Goal: Task Accomplishment & Management: Manage account settings

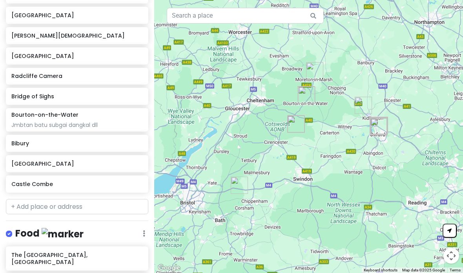
scroll to position [193, 0]
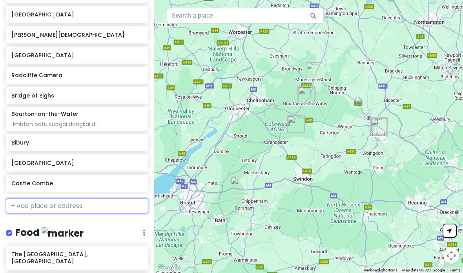
click at [32, 198] on input "text" at bounding box center [77, 206] width 142 height 16
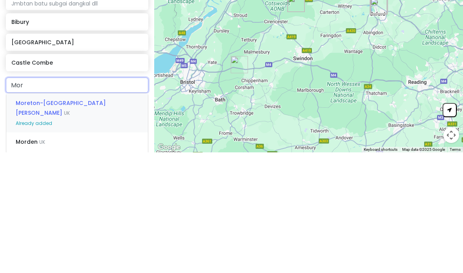
type input "More"
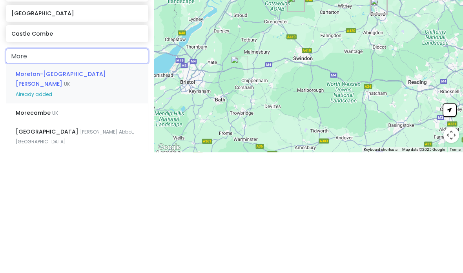
scroll to position [224, 0]
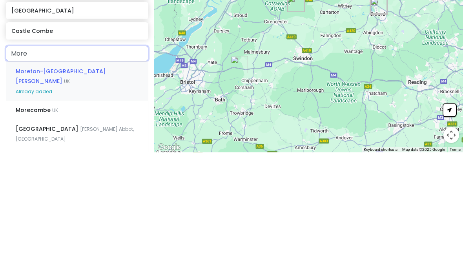
click at [25, 182] on div "Moreton-in-[PERSON_NAME] [GEOGRAPHIC_DATA] Already added" at bounding box center [77, 201] width 142 height 39
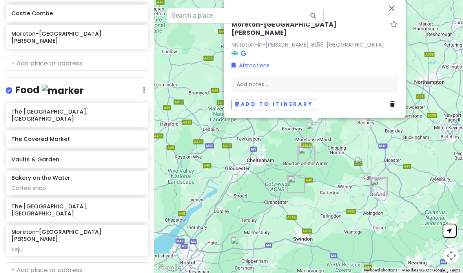
scroll to position [362, 0]
click at [132, 229] on div "Moreton-in-[PERSON_NAME] Keju" at bounding box center [76, 241] width 131 height 25
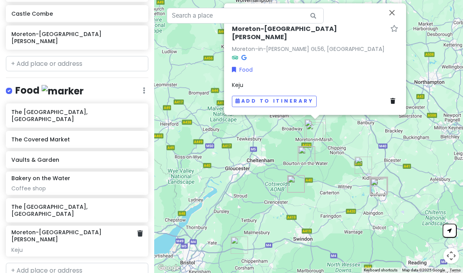
click at [138, 231] on icon at bounding box center [139, 234] width 5 height 6
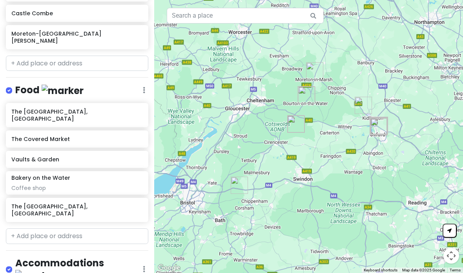
scroll to position [362, 0]
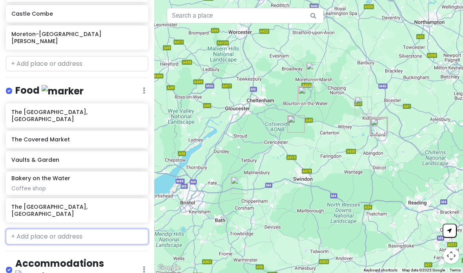
click at [67, 229] on input "text" at bounding box center [77, 237] width 142 height 16
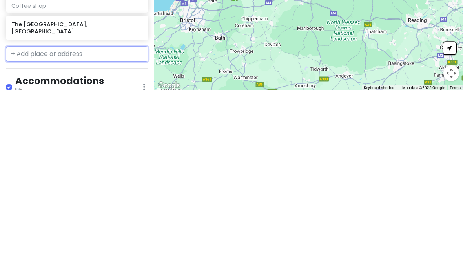
scroll to position [30, 0]
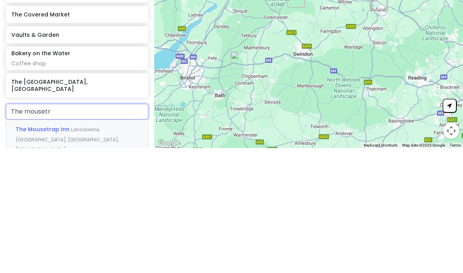
type input "The mousetra"
click at [106, 251] on span "Lansdowne, [GEOGRAPHIC_DATA], [GEOGRAPHIC_DATA], [GEOGRAPHIC_DATA]" at bounding box center [67, 264] width 103 height 27
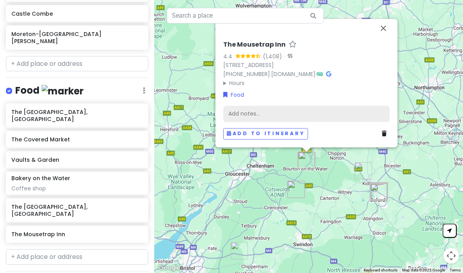
click at [310, 105] on div "Add notes..." at bounding box center [306, 113] width 166 height 16
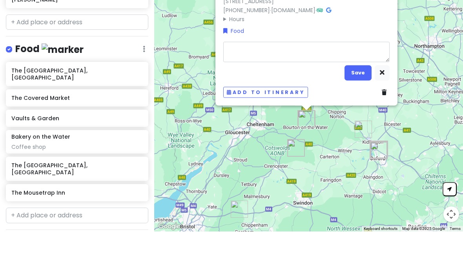
type textarea "x"
type textarea "P"
type textarea "x"
type textarea "Pu"
type textarea "x"
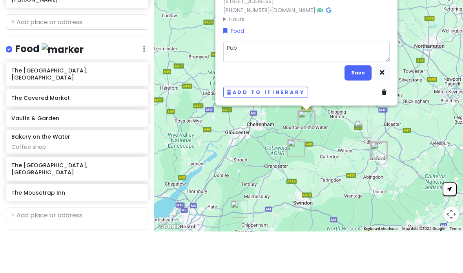
type textarea "Pub"
type textarea "x"
type textarea "Pub l"
type textarea "x"
type textarea "Pub lu"
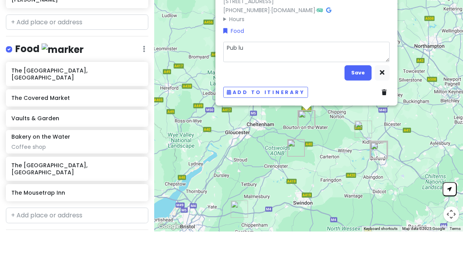
type textarea "x"
type textarea "Pub lun"
type textarea "x"
type textarea "Pub lunc"
type textarea "x"
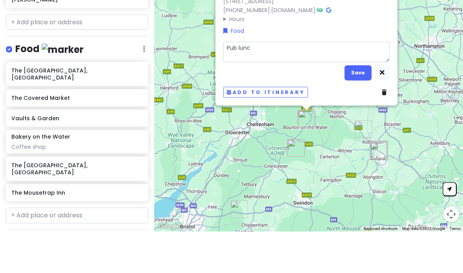
type textarea "Pub lunch"
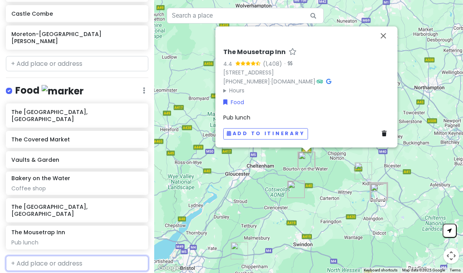
click at [44, 256] on input "text" at bounding box center [77, 264] width 142 height 16
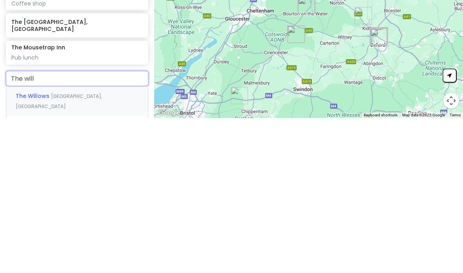
scroll to position [390, 0]
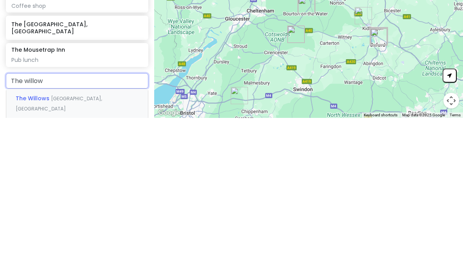
type input "The willow b"
click at [24, 250] on span "The Willow, Bourton-on-the-Water" at bounding box center [66, 254] width 100 height 8
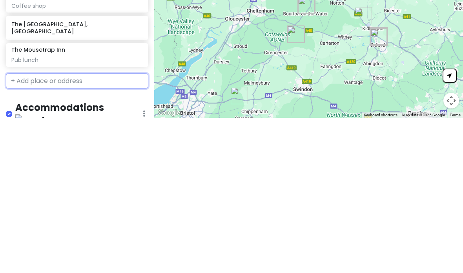
scroll to position [389, 0]
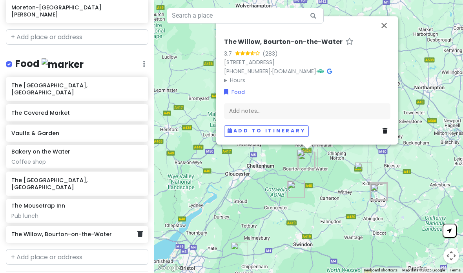
click at [382, 16] on button "Close" at bounding box center [383, 25] width 19 height 19
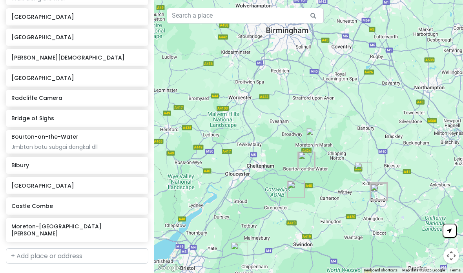
scroll to position [171, 0]
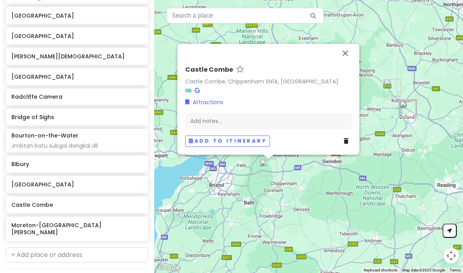
click at [344, 138] on icon at bounding box center [346, 140] width 5 height 5
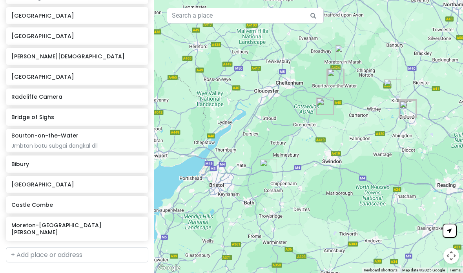
scroll to position [0, 0]
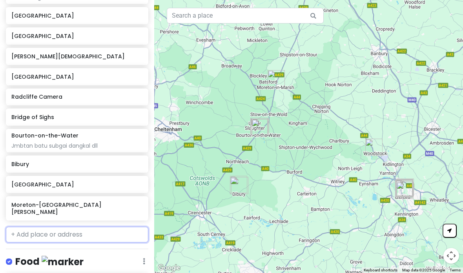
click at [30, 227] on input "text" at bounding box center [77, 235] width 142 height 16
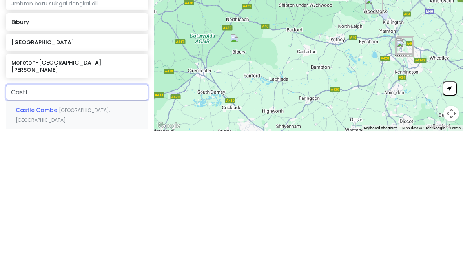
type input "Castle"
click at [28, 249] on span "Castle Combe" at bounding box center [37, 253] width 43 height 8
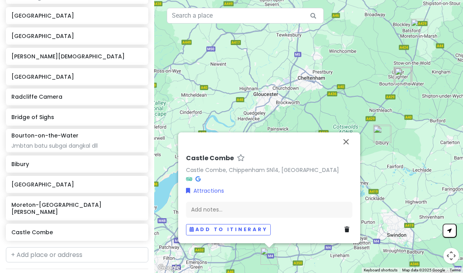
click at [349, 133] on button "Close" at bounding box center [345, 142] width 19 height 19
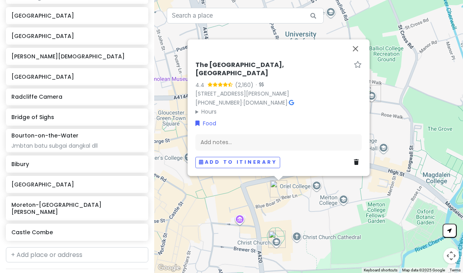
click at [283, 134] on div "Add notes..." at bounding box center [278, 142] width 166 height 16
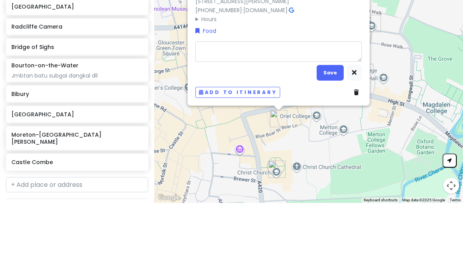
type textarea "x"
type textarea "P"
type textarea "x"
type textarea "Pu"
type textarea "x"
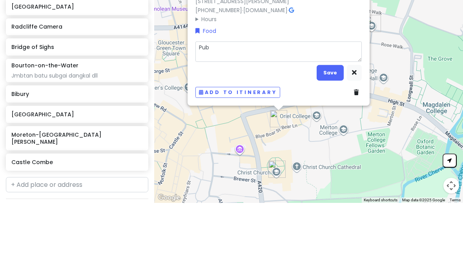
type textarea "Pub"
type textarea "x"
type textarea "Pub t"
type textarea "x"
type textarea "Pub tp"
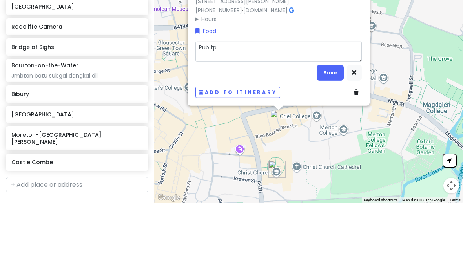
type textarea "x"
type textarea "Pub tpi"
type textarea "x"
type textarea "Pub tpi a"
type textarea "x"
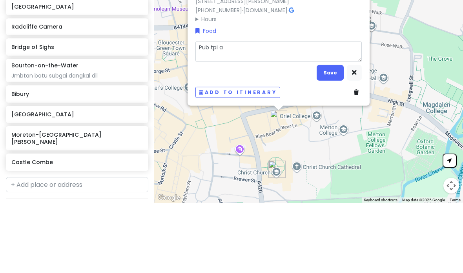
type textarea "Pub tpi ad"
type textarea "x"
type textarea "Pub tpi ad m"
type textarea "x"
type textarea "Pub tpi ad mk"
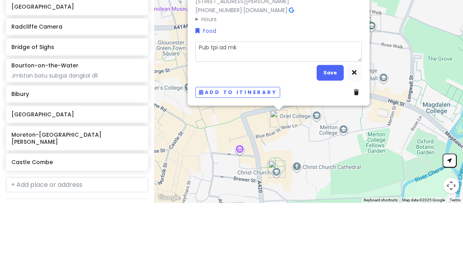
type textarea "x"
type textarea "Pub tpi ad mkn"
type textarea "x"
type textarea "Pub tpi ad mknn"
type textarea "x"
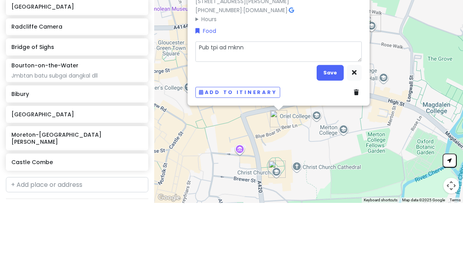
type textarea "Pub tpi ad mknny"
type textarea "x"
type textarea "Pub tpi ad mknnya"
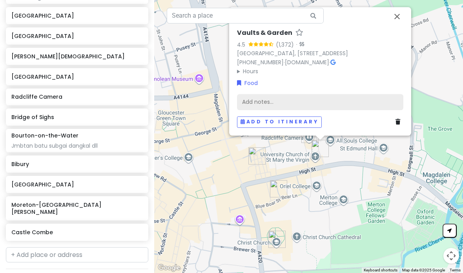
click at [289, 94] on div "Add notes..." at bounding box center [320, 102] width 166 height 16
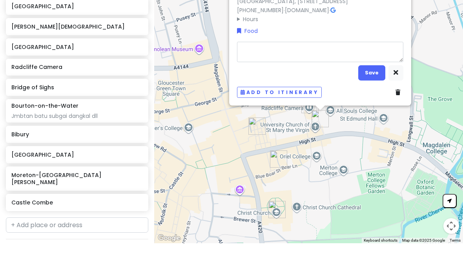
type textarea "x"
type textarea "V"
type textarea "x"
type textarea "Vi"
type textarea "x"
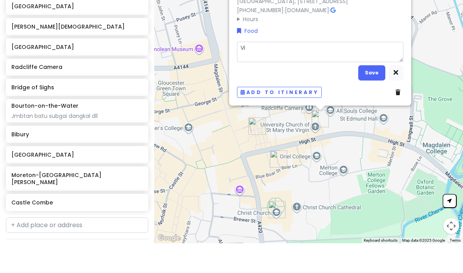
type textarea "Vie"
type textarea "x"
type textarea "View"
type textarea "x"
type textarea "View n"
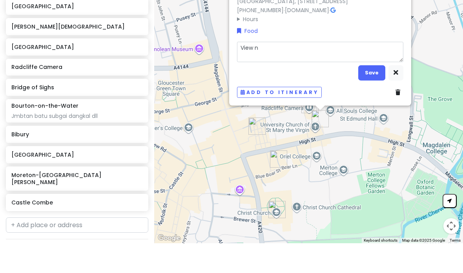
type textarea "x"
type textarea "View nya"
type textarea "x"
type textarea "View nya"
type textarea "x"
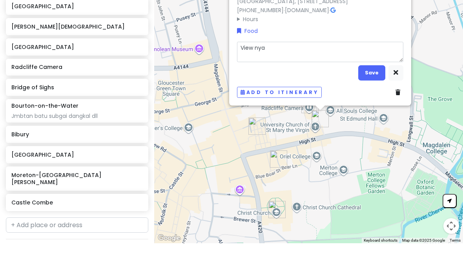
type textarea "View nya"
type textarea "x"
type textarea "View nya r"
type textarea "x"
type textarea "View nya ra"
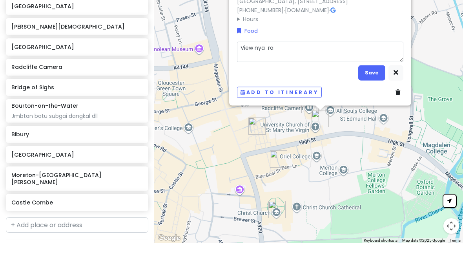
type textarea "x"
type textarea "View nya rad"
type textarea "x"
type textarea "View nya radc"
type textarea "x"
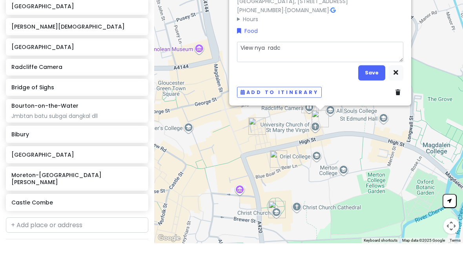
type textarea "View nya radcl"
type textarea "x"
type textarea "View nya radcli"
type textarea "x"
type textarea "View nya radclif"
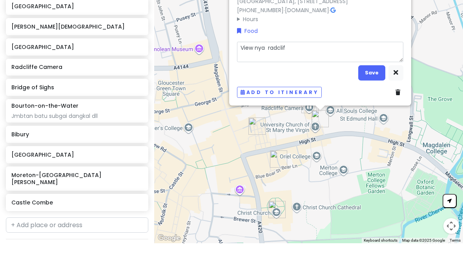
type textarea "x"
type textarea "View [PERSON_NAME]"
type textarea "x"
type textarea "View [PERSON_NAME] c"
type textarea "x"
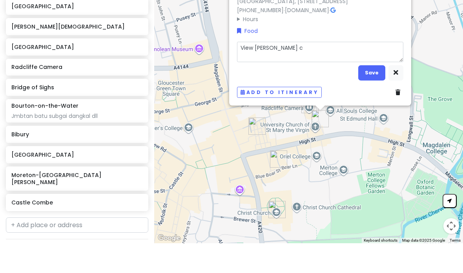
type textarea "View [PERSON_NAME] ca"
type textarea "x"
type textarea "View [PERSON_NAME] cam"
type textarea "x"
type textarea "View [PERSON_NAME] came"
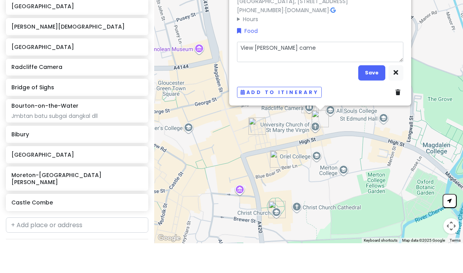
type textarea "x"
type textarea "View [PERSON_NAME] camer"
type textarea "x"
type textarea "View [PERSON_NAME] camera"
type textarea "x"
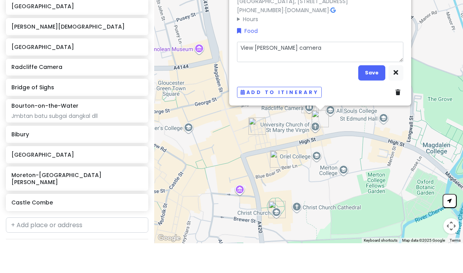
type textarea "View [PERSON_NAME] camera t"
type textarea "x"
type textarea "View [PERSON_NAME] camera tu"
type textarea "x"
type textarea "View [PERSON_NAME] camera tut"
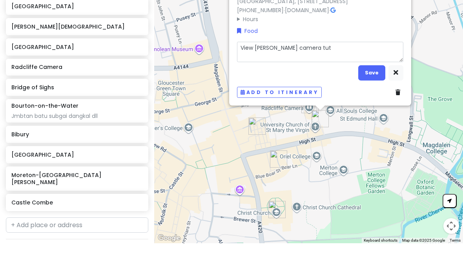
type textarea "x"
type textarea "View [PERSON_NAME] camera tutu"
type textarea "x"
type textarea "View [PERSON_NAME] camera tutup"
type textarea "x"
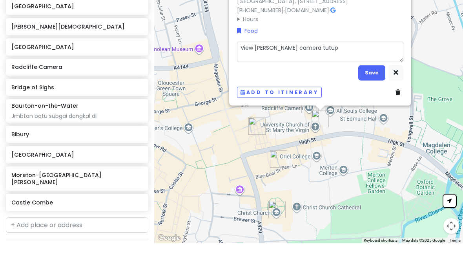
type textarea "View [PERSON_NAME] camera tutup j"
type textarea "x"
type textarea "View [PERSON_NAME] camera tutup ja"
type textarea "x"
type textarea "View [PERSON_NAME] camera tutup jam"
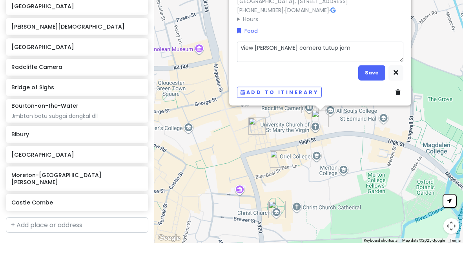
type textarea "x"
type textarea "View [PERSON_NAME] camera tutup jam 1"
type textarea "x"
type textarea "View [PERSON_NAME] camera tutup jam 17"
type textarea "x"
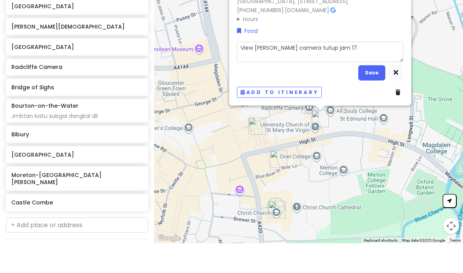
type textarea "View [PERSON_NAME] camera tutup jam 17.3"
type textarea "x"
type textarea "View [PERSON_NAME] camera tutup jam 17.30"
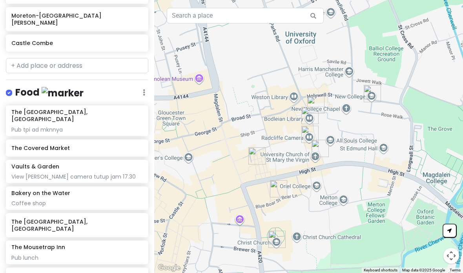
scroll to position [363, 0]
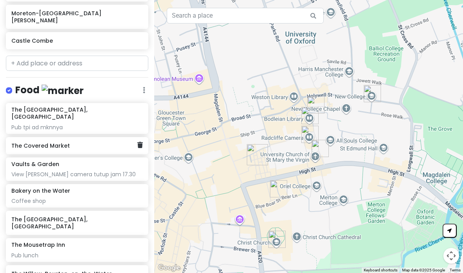
click at [36, 142] on h6 "The Covered Market" at bounding box center [74, 145] width 126 height 7
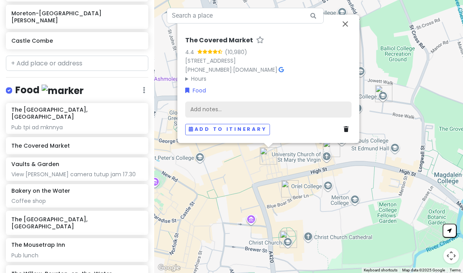
click at [298, 101] on div "Add notes..." at bounding box center [268, 109] width 166 height 16
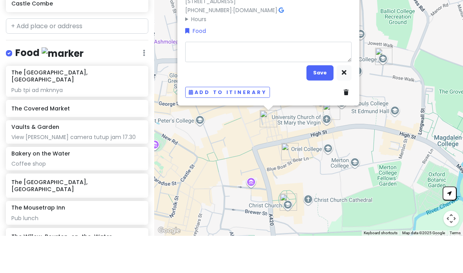
type textarea "x"
type textarea "T"
type textarea "x"
type textarea "Tu"
type textarea "x"
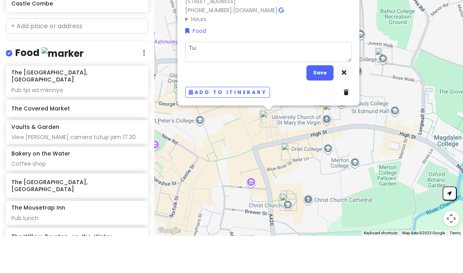
type textarea "Tut"
type textarea "x"
type textarea "Tutu"
type textarea "x"
type textarea "Tutup"
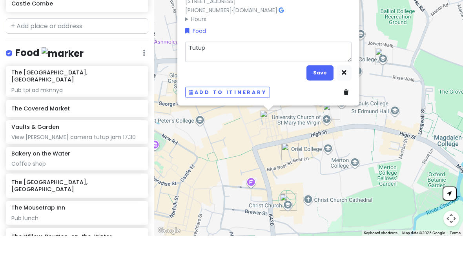
type textarea "x"
type textarea "Tutup j"
type textarea "x"
type textarea "Tutup ja"
type textarea "x"
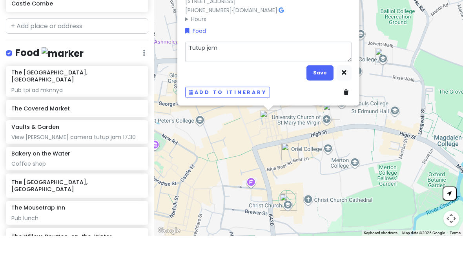
type textarea "Tutup jam"
type textarea "x"
type textarea "Tutup jam 7"
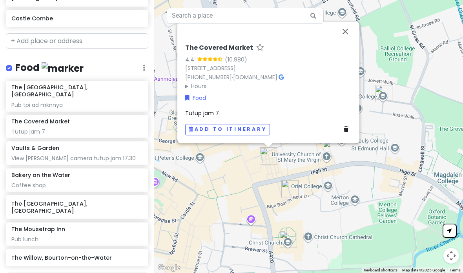
scroll to position [394, 0]
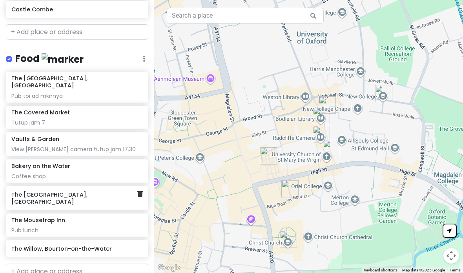
click at [137, 191] on icon at bounding box center [139, 194] width 5 height 6
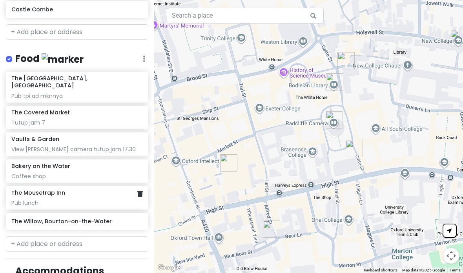
click at [68, 200] on div "Pub lunch" at bounding box center [76, 203] width 131 height 7
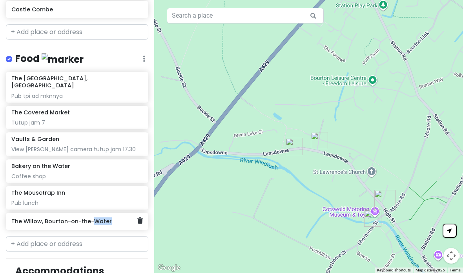
click at [75, 218] on h6 "The Willow, Bourton-on-the-Water" at bounding box center [74, 221] width 126 height 7
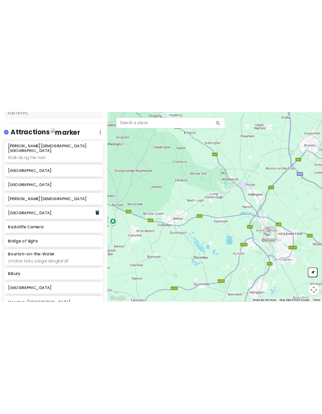
scroll to position [99, 0]
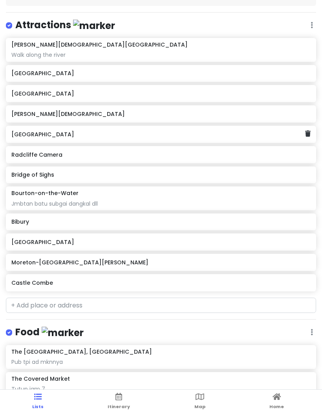
click at [278, 273] on span "Home" at bounding box center [276, 407] width 15 height 6
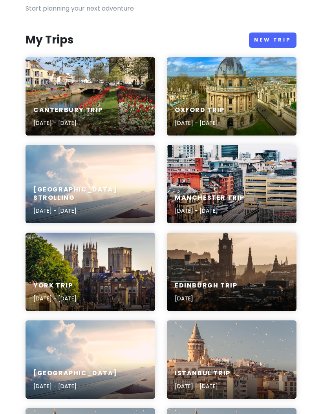
scroll to position [67, 0]
click at [230, 89] on div "Oxford Trip [DATE] - [DATE]" at bounding box center [231, 96] width 129 height 78
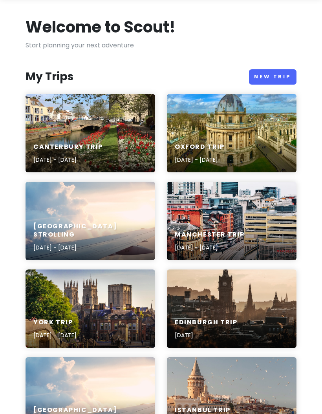
scroll to position [67, 0]
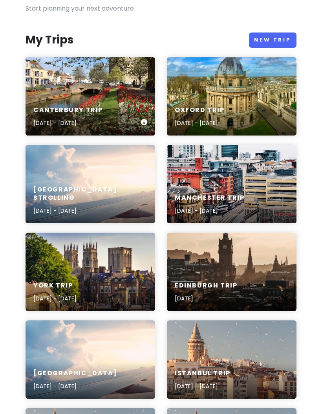
click at [51, 84] on div "Canterbury Trip [DATE] - [DATE]" at bounding box center [89, 96] width 129 height 78
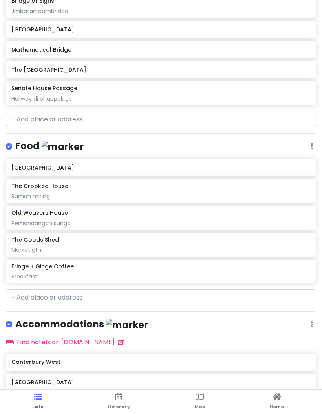
scroll to position [180, 0]
click at [252, 264] on div "Fringe + Ginge Coffee" at bounding box center [160, 267] width 298 height 7
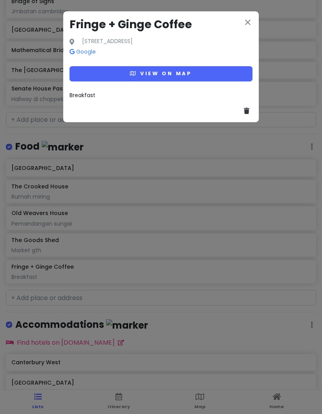
click at [222, 80] on button "View on map" at bounding box center [160, 73] width 183 height 15
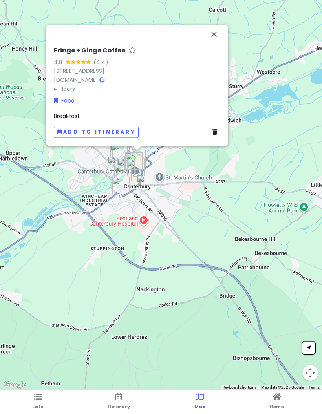
click at [214, 35] on button "Close" at bounding box center [213, 34] width 19 height 19
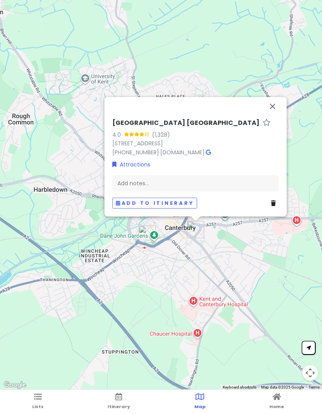
click at [265, 107] on button "Close" at bounding box center [272, 106] width 19 height 19
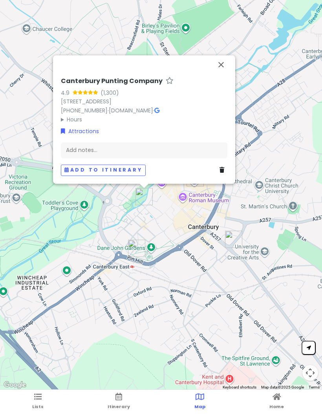
click at [220, 69] on button "Close" at bounding box center [220, 64] width 19 height 19
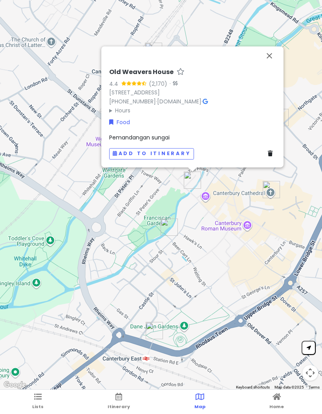
click at [268, 58] on button "Close" at bounding box center [269, 55] width 19 height 19
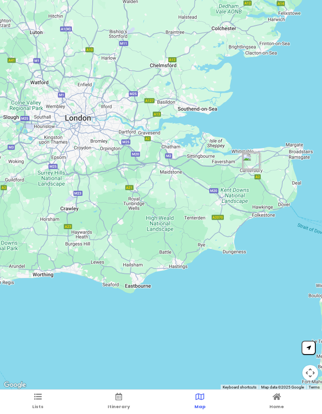
click at [21, 273] on ul "Lists Itinerary Map Home" at bounding box center [161, 402] width 322 height 24
click at [34, 273] on link "Lists" at bounding box center [37, 402] width 11 height 24
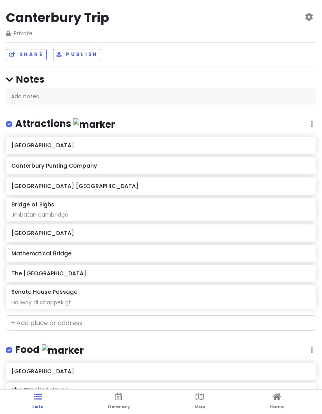
click at [22, 245] on div "Mathematical Bridge" at bounding box center [161, 253] width 310 height 17
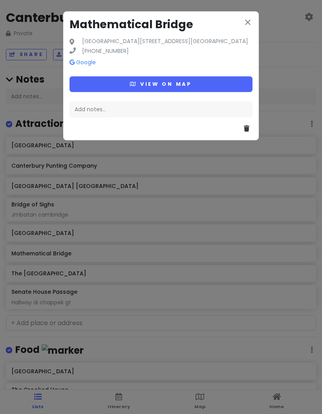
click at [226, 82] on button "View on map" at bounding box center [160, 83] width 183 height 15
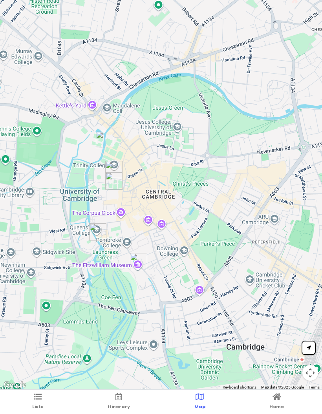
click at [39, 273] on icon at bounding box center [37, 396] width 7 height 5
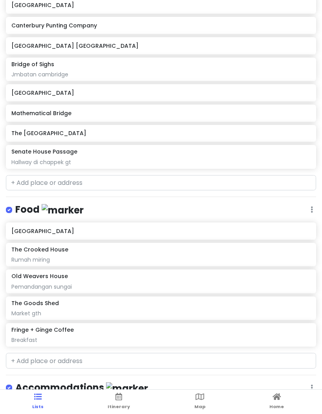
scroll to position [157, 0]
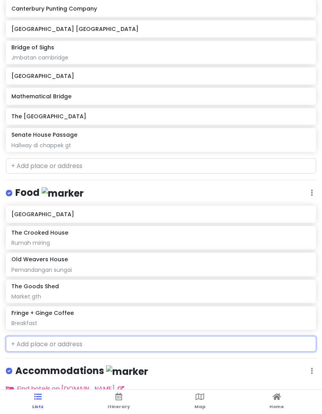
click at [73, 273] on input "text" at bounding box center [161, 344] width 310 height 16
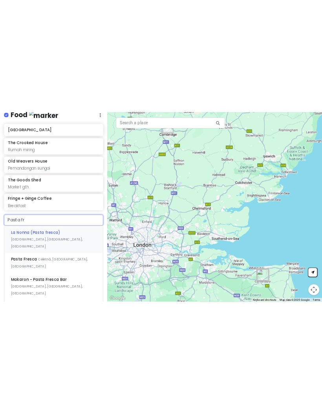
scroll to position [0, 0]
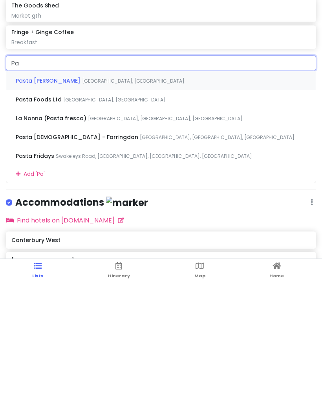
type input "P"
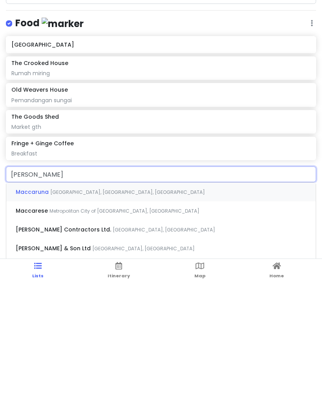
type input "Maccaru"
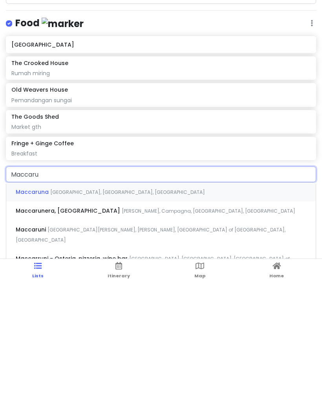
click at [205, 273] on div "Maccaruna [GEOGRAPHIC_DATA], [GEOGRAPHIC_DATA], [GEOGRAPHIC_DATA]" at bounding box center [160, 323] width 309 height 19
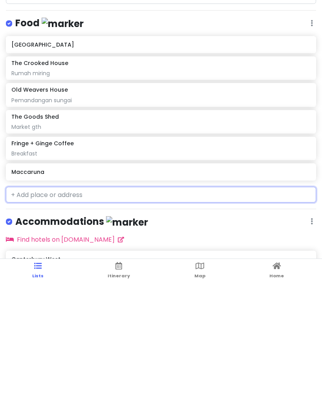
click at [213, 273] on h6 "Maccaruna" at bounding box center [160, 303] width 298 height 7
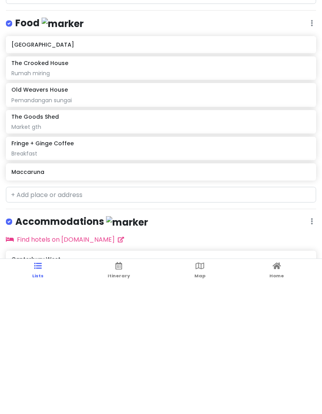
scroll to position [54, 0]
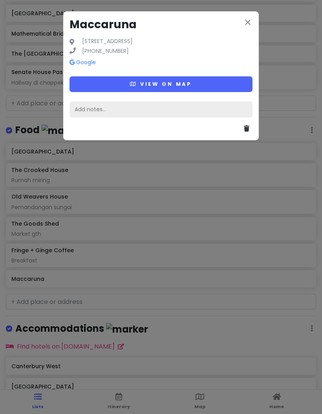
click at [211, 115] on div "Add notes..." at bounding box center [160, 110] width 183 height 16
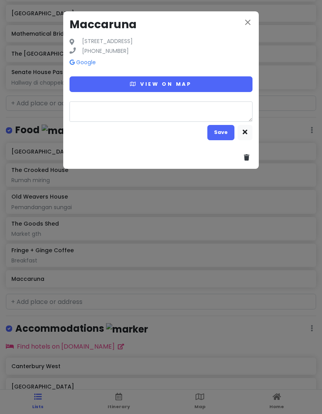
type textarea "x"
type textarea "P"
type textarea "x"
type textarea "Pa"
type textarea "x"
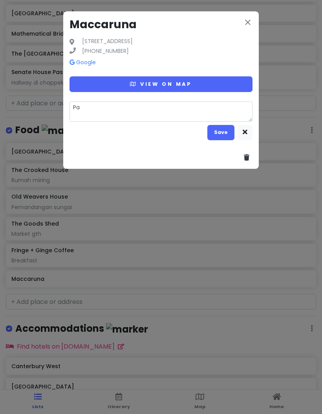
type textarea "Pas"
type textarea "x"
type textarea "Past"
type textarea "x"
type textarea "Pasta"
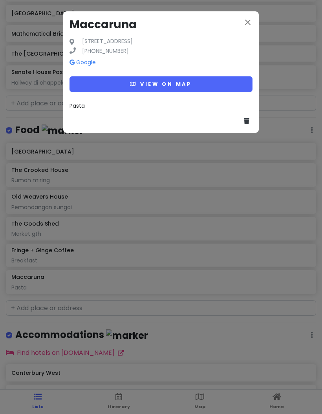
click at [247, 205] on div "close Maccaruna [STREET_ADDRESS] [PHONE_NUMBER] Google View on map Pasta" at bounding box center [161, 207] width 322 height 414
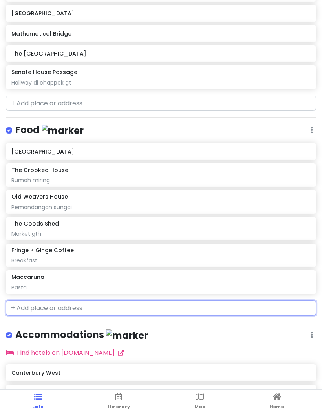
click at [241, 273] on input "text" at bounding box center [161, 309] width 310 height 16
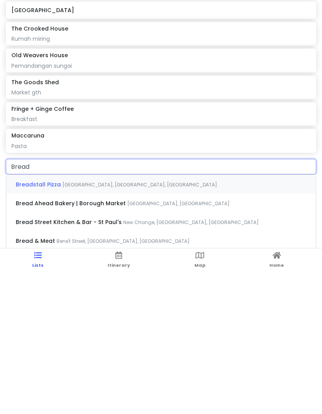
type input "Bread"
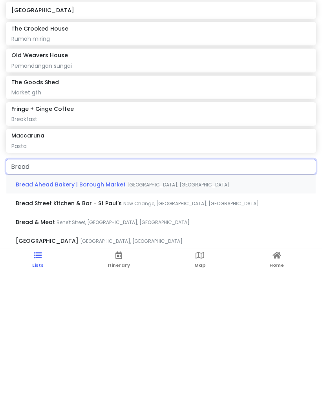
click at [192, 273] on div "Bread & Meat Bene't Street, [GEOGRAPHIC_DATA], [GEOGRAPHIC_DATA]" at bounding box center [160, 363] width 309 height 19
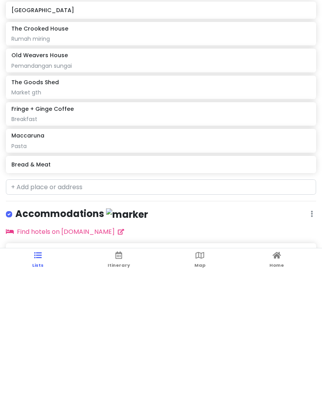
click at [200, 273] on icon at bounding box center [199, 396] width 9 height 5
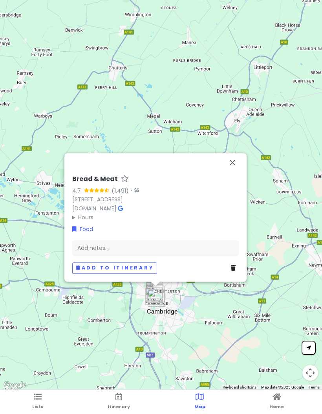
click at [233, 165] on button "Close" at bounding box center [232, 162] width 19 height 19
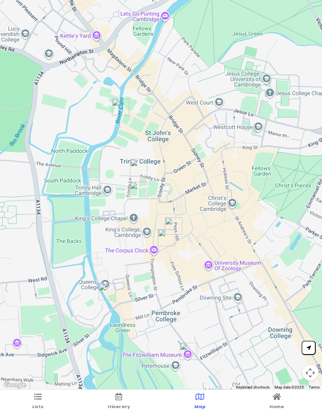
click at [277, 273] on span "Home" at bounding box center [276, 407] width 15 height 6
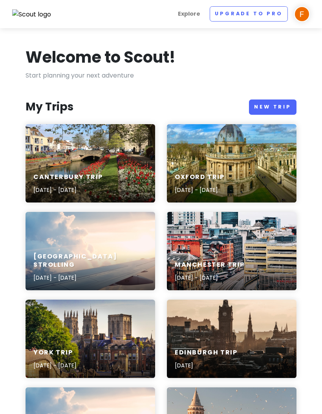
click at [271, 111] on link "New Trip" at bounding box center [272, 107] width 47 height 15
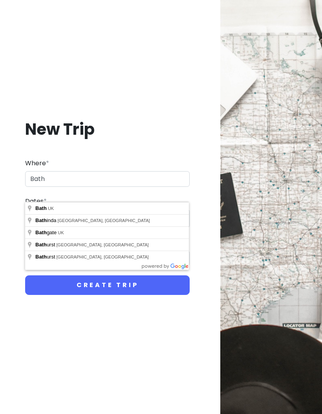
type input "[GEOGRAPHIC_DATA], [GEOGRAPHIC_DATA]"
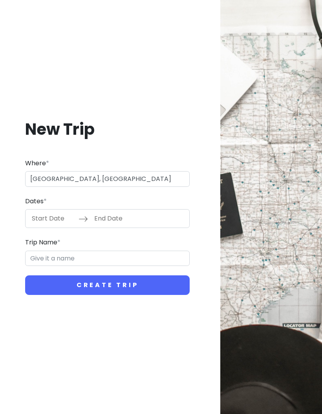
type input "Bath Trip"
click at [55, 228] on input "Start Date" at bounding box center [52, 219] width 51 height 18
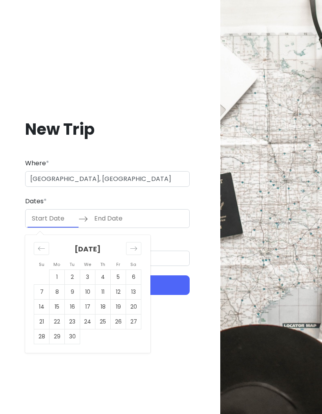
click at [134, 255] on div "Move forward to switch to the next month." at bounding box center [133, 248] width 15 height 13
click at [133, 253] on icon "Move forward to switch to the next month." at bounding box center [133, 248] width 7 height 7
click at [127, 255] on div "Move forward to switch to the next month." at bounding box center [133, 248] width 15 height 13
click at [134, 273] on td "22" at bounding box center [133, 322] width 15 height 15
type input "[DATE]"
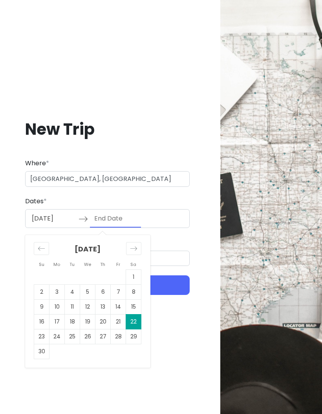
click at [167, 273] on button "Create Trip" at bounding box center [107, 286] width 164 height 20
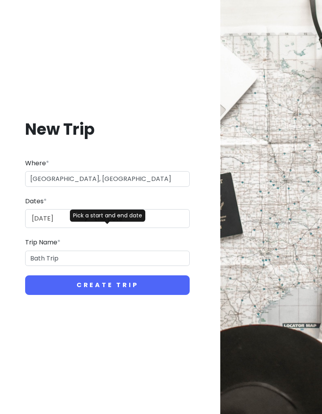
click at [160, 273] on button "Create Trip" at bounding box center [107, 286] width 164 height 20
click at [160, 228] on div "[DATE] Navigate forward to interact with the calendar and select a date. Press …" at bounding box center [107, 218] width 164 height 19
click at [140, 227] on input "End Date" at bounding box center [115, 219] width 51 height 18
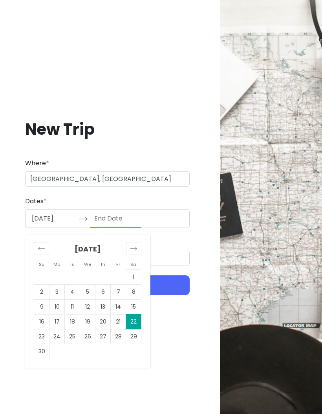
click at [167, 273] on button "Create Trip" at bounding box center [107, 286] width 164 height 20
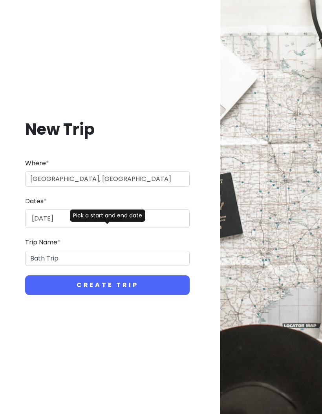
click at [150, 228] on div "[DATE] Navigate forward to interact with the calendar and select a date. Press …" at bounding box center [107, 218] width 164 height 19
click at [156, 228] on div "[DATE] Navigate forward to interact with the calendar and select a date. Press …" at bounding box center [107, 218] width 164 height 19
click at [118, 228] on input "End Date" at bounding box center [115, 219] width 51 height 18
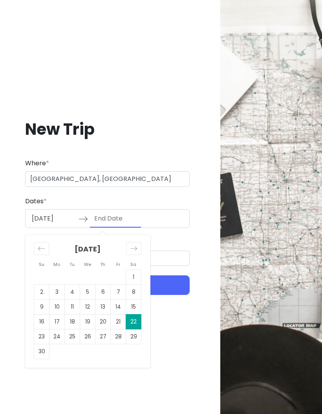
click at [45, 273] on td "23" at bounding box center [41, 337] width 15 height 15
type input "[DATE]"
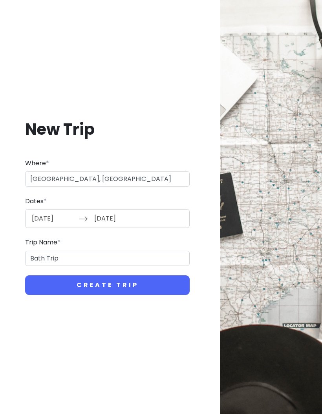
click at [149, 273] on button "Create Trip" at bounding box center [107, 286] width 164 height 20
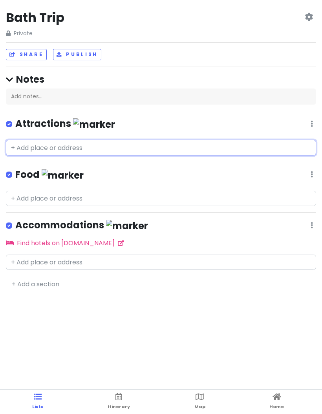
click at [47, 152] on input "text" at bounding box center [161, 148] width 310 height 16
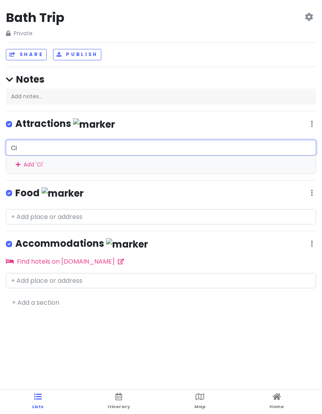
type input "C"
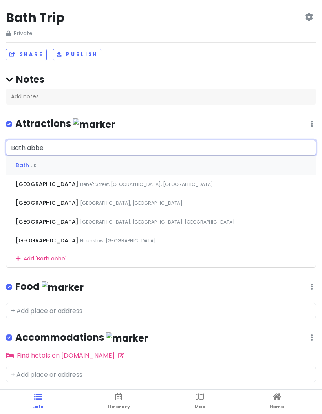
type input "[GEOGRAPHIC_DATA]"
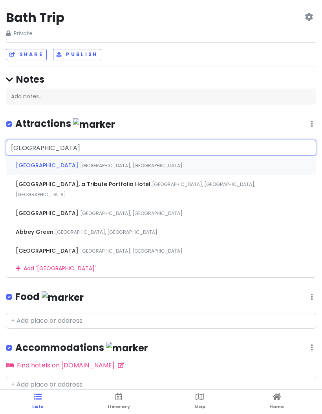
click at [19, 164] on span "[GEOGRAPHIC_DATA]" at bounding box center [48, 166] width 64 height 8
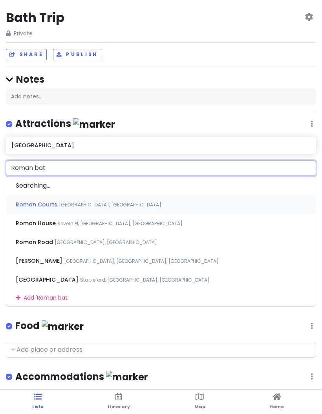
type input "Roman bath"
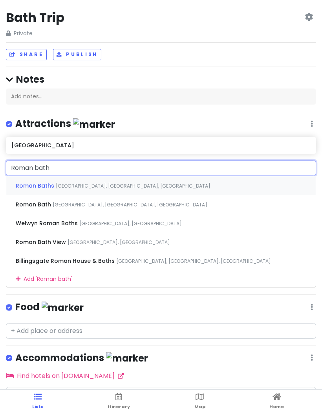
click at [25, 187] on span "Roman Baths" at bounding box center [36, 186] width 40 height 8
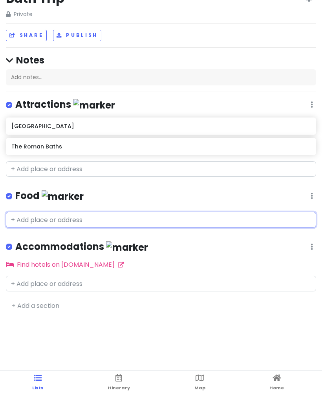
click at [209, 231] on input "text" at bounding box center [161, 239] width 310 height 16
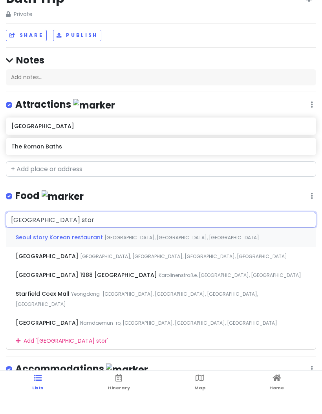
type input "Seoul story"
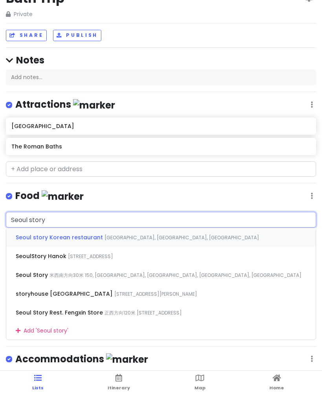
click at [215, 247] on div "Seoul story Korean restaurant [GEOGRAPHIC_DATA], [GEOGRAPHIC_DATA], [GEOGRAPHIC…" at bounding box center [160, 256] width 309 height 19
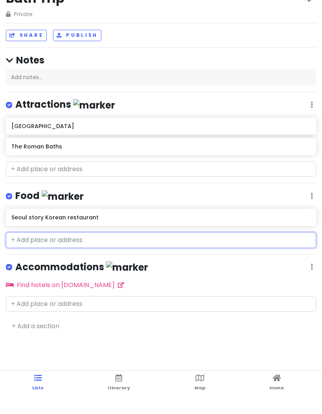
click at [184, 233] on h6 "Seoul story Korean restaurant" at bounding box center [160, 236] width 298 height 7
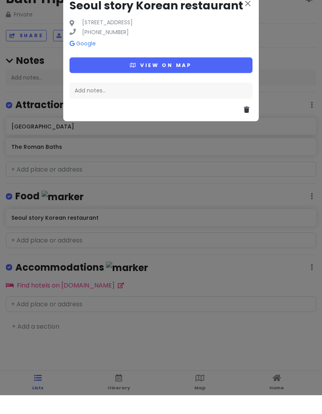
scroll to position [19, 0]
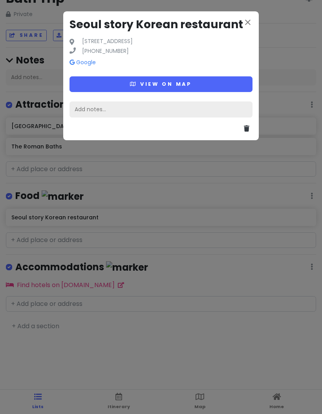
click at [180, 114] on div "Add notes..." at bounding box center [160, 110] width 183 height 16
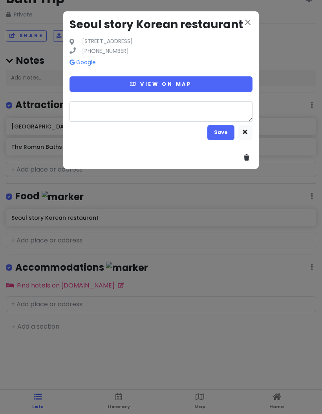
type textarea "x"
type textarea "K"
type textarea "x"
type textarea "Ko"
type textarea "x"
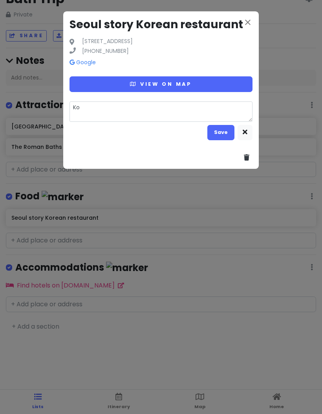
type textarea "Kor"
type textarea "x"
type textarea "[PERSON_NAME]"
type textarea "x"
type textarea "[PERSON_NAME]"
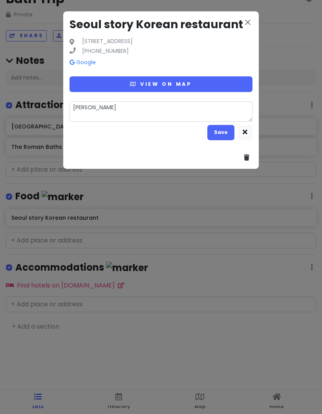
type textarea "x"
type textarea "Korbeq"
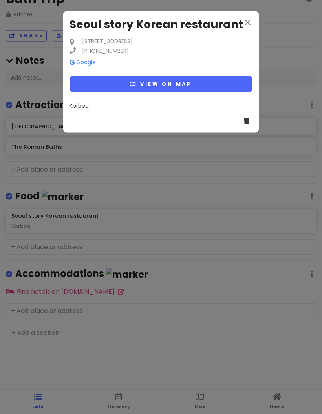
click at [68, 273] on div "close Seoul story Korean restaurant [STREET_ADDRESS] [PHONE_NUMBER] Google View…" at bounding box center [161, 207] width 322 height 414
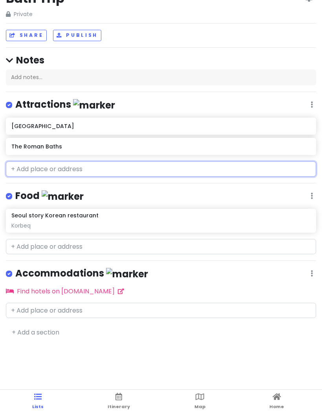
click at [36, 168] on input "text" at bounding box center [161, 170] width 310 height 16
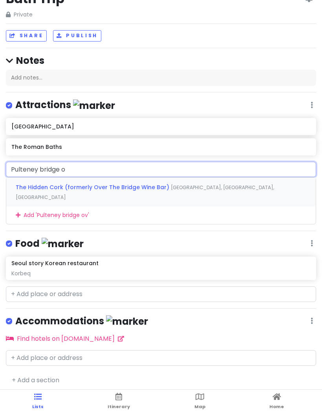
type input "[GEOGRAPHIC_DATA]"
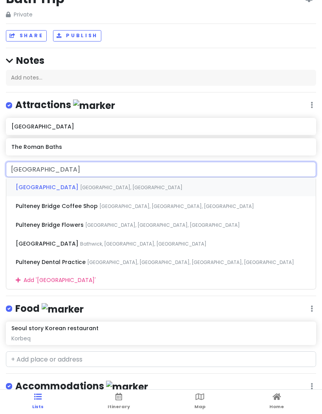
click at [28, 187] on span "[GEOGRAPHIC_DATA]" at bounding box center [48, 188] width 64 height 8
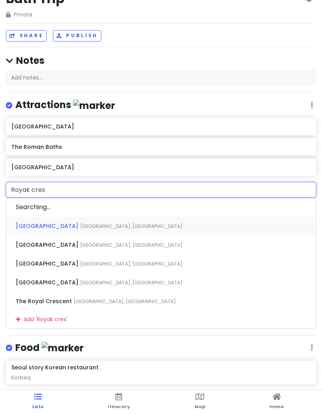
type input "[PERSON_NAME]"
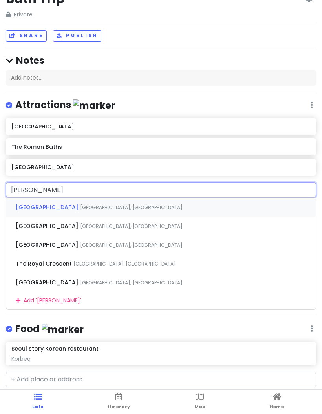
click at [203, 205] on div "[GEOGRAPHIC_DATA], [GEOGRAPHIC_DATA]" at bounding box center [160, 207] width 309 height 19
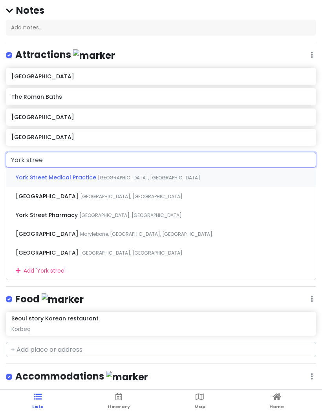
scroll to position [49, 0]
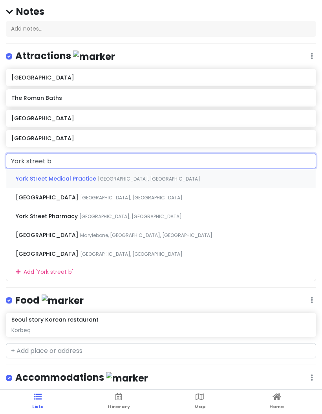
type input "[GEOGRAPHIC_DATA] ba"
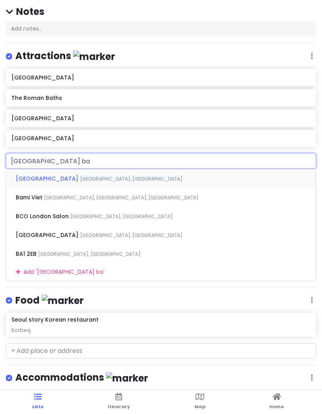
click at [196, 177] on div "[GEOGRAPHIC_DATA], [GEOGRAPHIC_DATA]" at bounding box center [160, 178] width 309 height 19
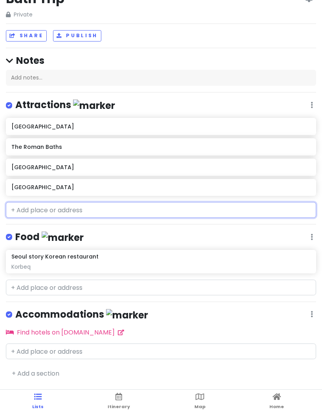
scroll to position [0, 0]
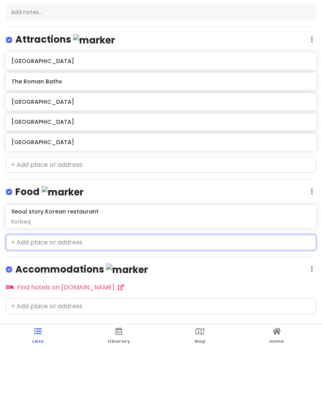
click at [83, 273] on input "text" at bounding box center [161, 308] width 310 height 16
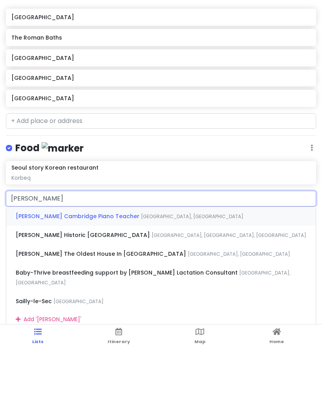
scroll to position [47, 0]
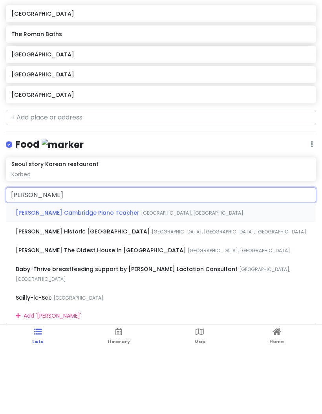
click at [177, 226] on div "Seoul story Korean restaurant [GEOGRAPHIC_DATA]" at bounding box center [160, 234] width 298 height 17
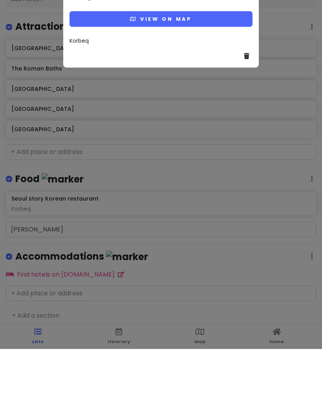
scroll to position [54, 0]
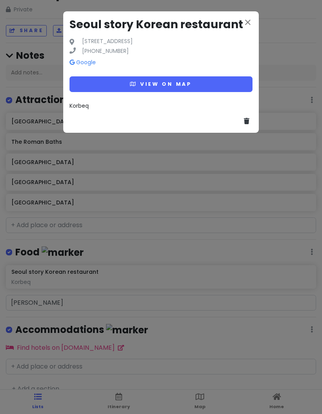
click at [95, 267] on div "close Seoul story Korean restaurant [STREET_ADDRESS] [PHONE_NUMBER] Google View…" at bounding box center [161, 207] width 322 height 414
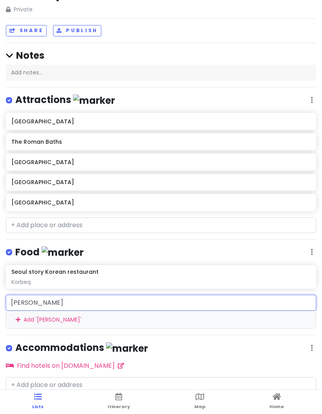
click at [160, 273] on input "[PERSON_NAME]" at bounding box center [161, 303] width 310 height 16
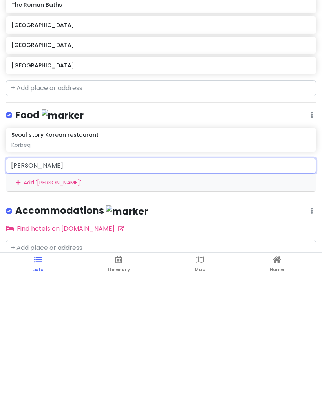
type input "[PERSON_NAME]"
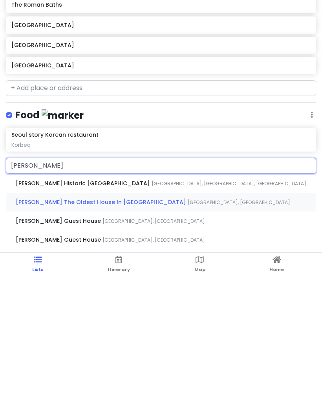
click at [35, 273] on span "[PERSON_NAME] The Oldest House In [GEOGRAPHIC_DATA]" at bounding box center [102, 340] width 172 height 8
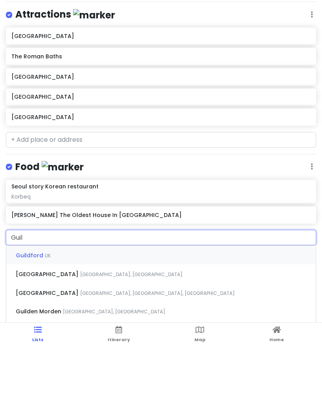
scroll to position [19, 0]
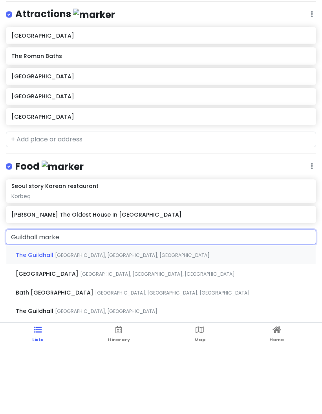
type input "Guildhall market"
click at [178, 273] on div "[GEOGRAPHIC_DATA] [GEOGRAPHIC_DATA], [GEOGRAPHIC_DATA], [GEOGRAPHIC_DATA]" at bounding box center [160, 340] width 309 height 19
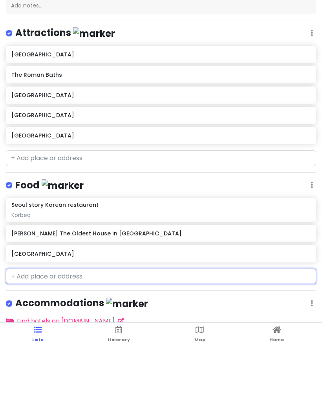
click at [154, 179] on h6 "[GEOGRAPHIC_DATA]" at bounding box center [160, 182] width 298 height 7
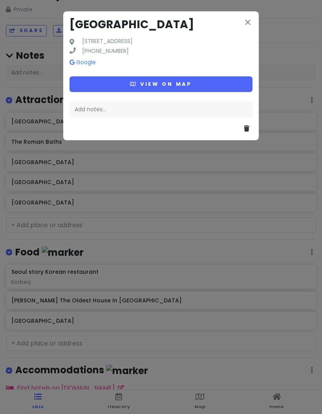
click at [143, 111] on div "Add notes..." at bounding box center [160, 110] width 183 height 16
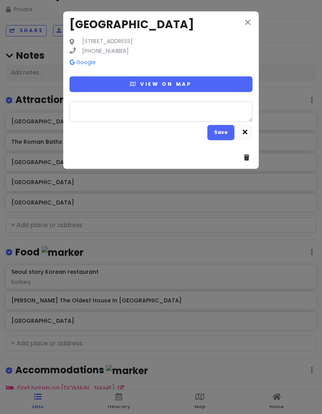
type textarea "x"
type textarea "T"
type textarea "x"
type textarea "Tm"
type textarea "x"
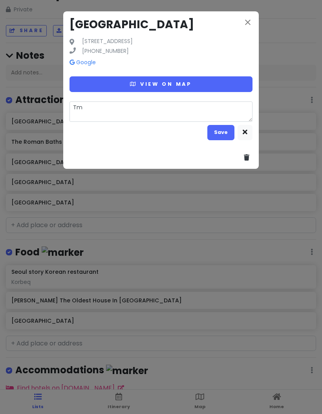
type textarea "Tmo"
type textarea "x"
type textarea "Tmot"
type textarea "x"
type textarea "Tmot"
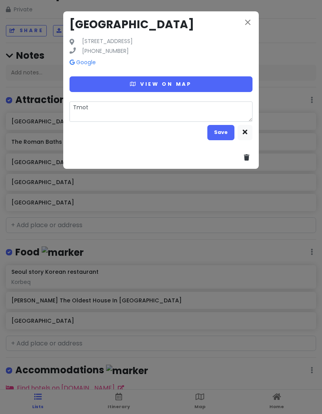
type textarea "x"
type textarea "Tmot s"
type textarea "x"
type textarea "Tmot sh"
type textarea "x"
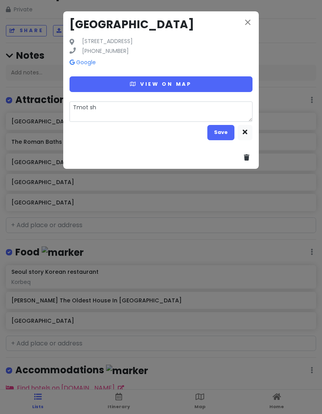
type textarea "Tmot sho"
type textarea "x"
type textarea "Tmot shoo"
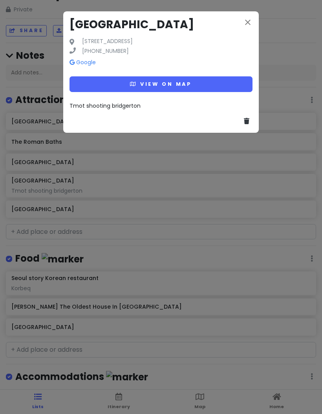
click at [38, 273] on div "[STREET_ADDRESS] [PHONE_NUMBER] Google View on map Tmot shooting bridgerton" at bounding box center [161, 207] width 322 height 414
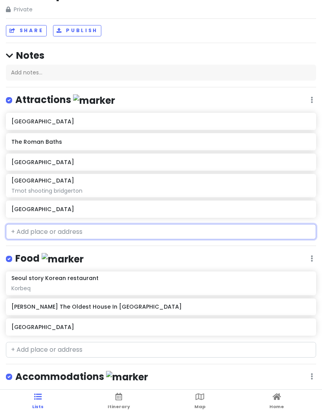
click at [32, 224] on input "text" at bounding box center [161, 232] width 310 height 16
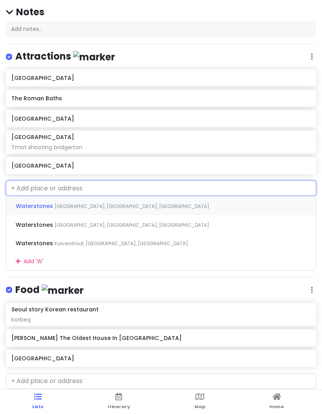
scroll to position [26, 0]
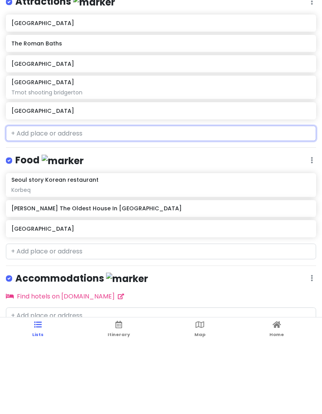
click at [184, 273] on h6 "[PERSON_NAME] The Oldest House In [GEOGRAPHIC_DATA]" at bounding box center [160, 281] width 298 height 7
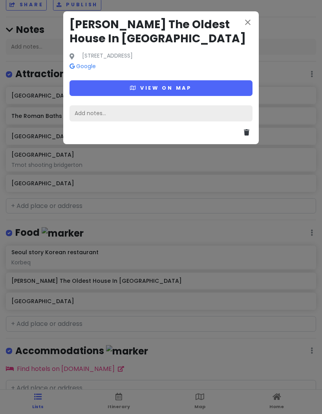
click at [175, 113] on div "Add notes..." at bounding box center [160, 113] width 183 height 16
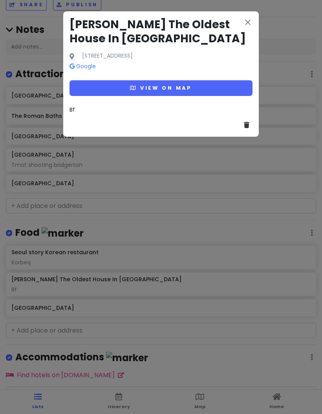
click at [135, 273] on div "close [PERSON_NAME] The Oldest House In [GEOGRAPHIC_DATA] [STREET_ADDRESS] Goog…" at bounding box center [161, 207] width 322 height 414
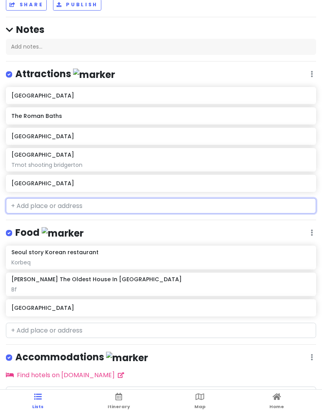
click at [157, 198] on input "text" at bounding box center [161, 206] width 310 height 16
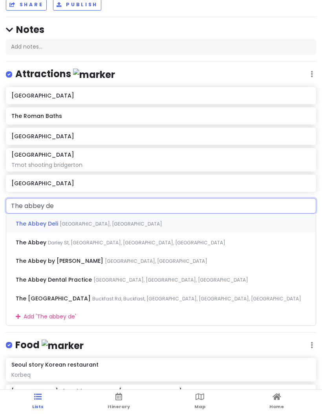
click at [203, 214] on div "The [GEOGRAPHIC_DATA], [GEOGRAPHIC_DATA], [GEOGRAPHIC_DATA]" at bounding box center [160, 223] width 309 height 19
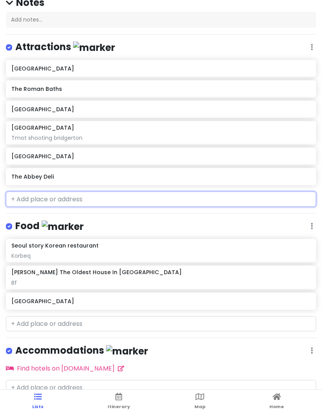
scroll to position [53, 0]
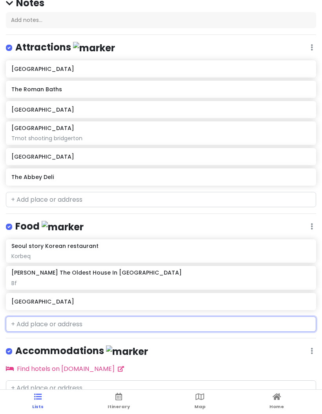
click at [212, 273] on input "text" at bounding box center [161, 325] width 310 height 16
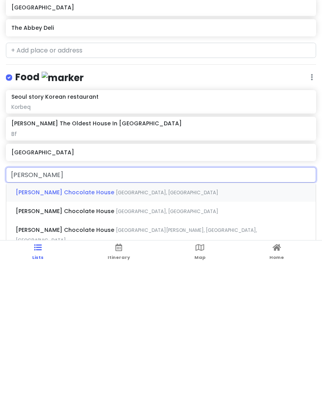
click at [234, 273] on div "[PERSON_NAME] [GEOGRAPHIC_DATA], [GEOGRAPHIC_DATA]" at bounding box center [160, 360] width 309 height 19
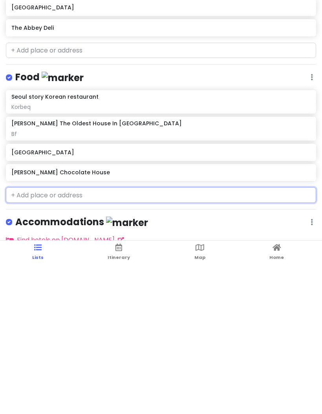
click at [238, 273] on h6 "[PERSON_NAME] Chocolate House" at bounding box center [160, 321] width 298 height 7
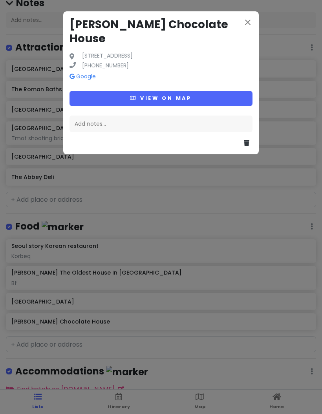
click at [197, 116] on div "Add notes..." at bounding box center [160, 124] width 183 height 16
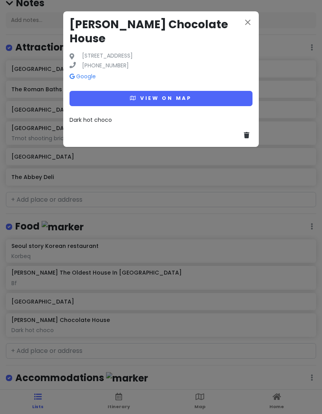
click at [225, 247] on div "close [PERSON_NAME] Chocolate House [STREET_ADDRESS] [PHONE_NUMBER] Google View…" at bounding box center [161, 207] width 322 height 414
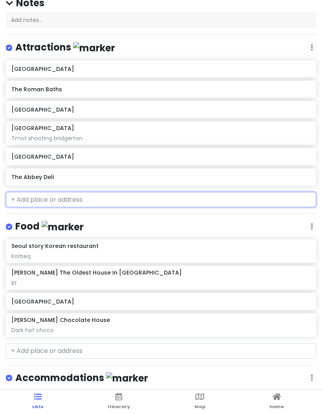
click at [225, 192] on input "text" at bounding box center [161, 200] width 310 height 16
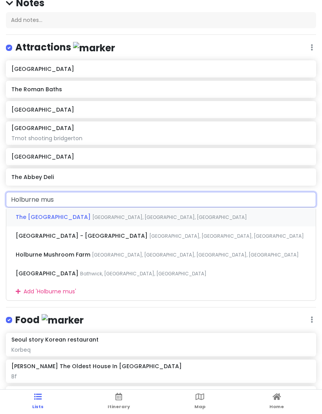
click at [234, 208] on div "The [GEOGRAPHIC_DATA] [GEOGRAPHIC_DATA], [GEOGRAPHIC_DATA], [GEOGRAPHIC_DATA], …" at bounding box center [160, 217] width 309 height 19
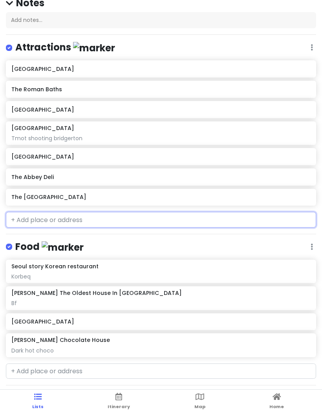
click at [225, 194] on h6 "The [GEOGRAPHIC_DATA]" at bounding box center [160, 197] width 298 height 7
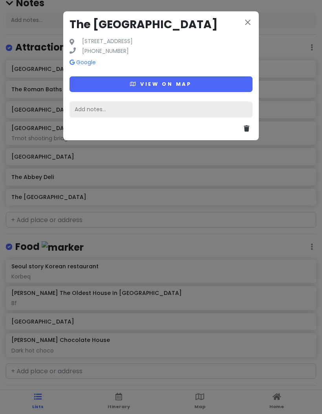
click at [211, 111] on div "Add notes..." at bounding box center [160, 110] width 183 height 16
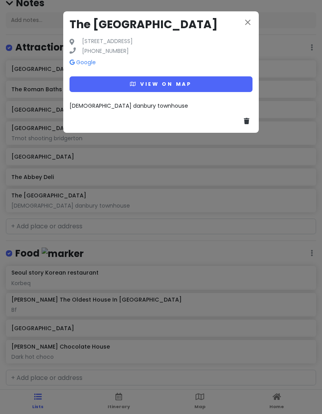
click at [16, 186] on div "close [GEOGRAPHIC_DATA] [GEOGRAPHIC_DATA][STREET_ADDRESS] [PHONE_NUMBER] Google…" at bounding box center [161, 207] width 322 height 414
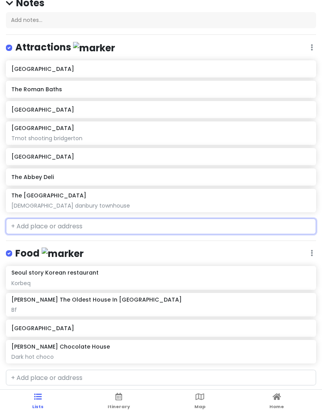
click at [27, 219] on input "text" at bounding box center [161, 227] width 310 height 16
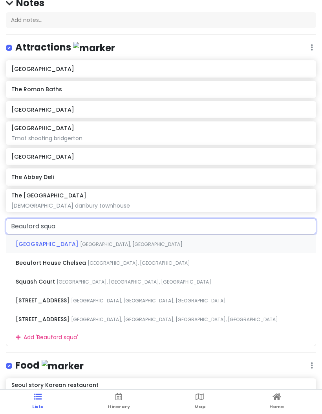
click at [207, 235] on div "[GEOGRAPHIC_DATA], [GEOGRAPHIC_DATA]" at bounding box center [160, 244] width 309 height 19
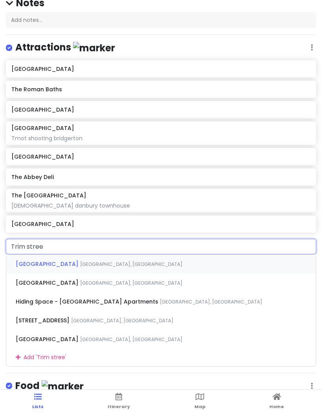
click at [124, 255] on div "[GEOGRAPHIC_DATA], [GEOGRAPHIC_DATA]" at bounding box center [160, 264] width 309 height 19
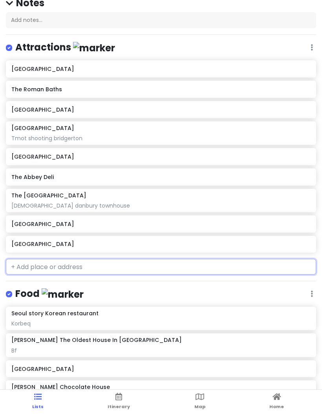
click at [104, 174] on h6 "The Abbey Deli" at bounding box center [160, 177] width 298 height 7
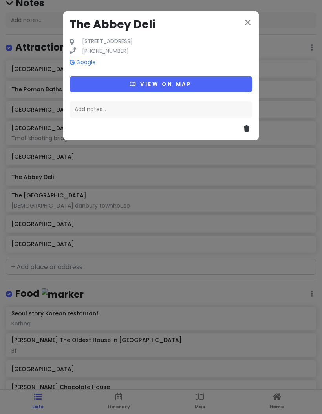
click at [164, 109] on div "Add notes..." at bounding box center [160, 110] width 183 height 16
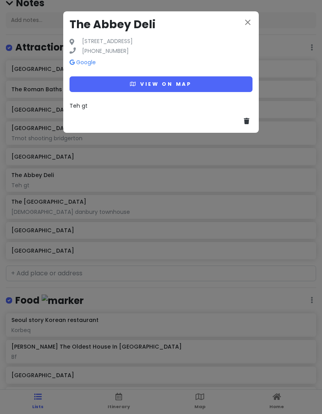
click at [238, 273] on div "close The [GEOGRAPHIC_DATA][STREET_ADDRESS] [PHONE_NUMBER] Google View on map T…" at bounding box center [161, 207] width 322 height 414
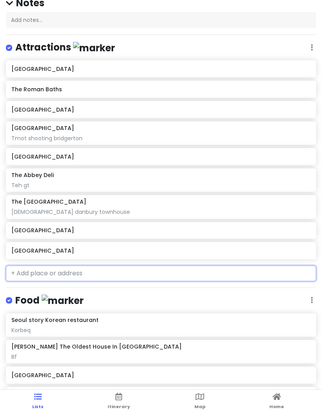
click at [134, 266] on input "text" at bounding box center [161, 274] width 310 height 16
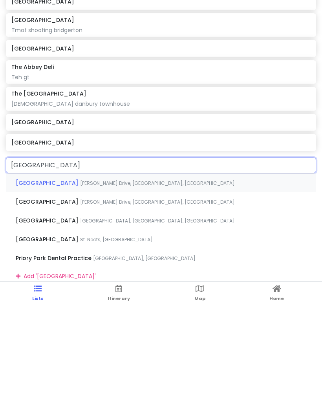
click at [170, 273] on div "Prior Park Landscape Garden [PERSON_NAME][GEOGRAPHIC_DATA], [GEOGRAPHIC_DATA]" at bounding box center [160, 291] width 309 height 19
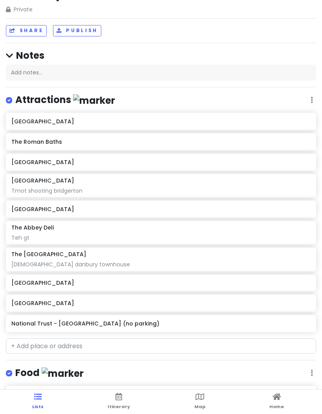
scroll to position [0, 0]
click at [204, 273] on link "Map" at bounding box center [199, 402] width 11 height 24
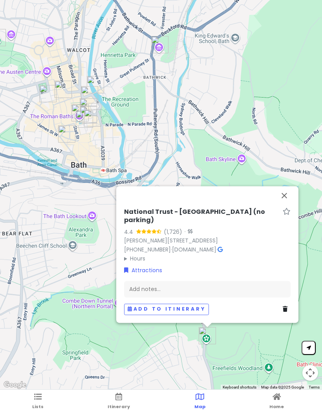
click at [289, 196] on button "Close" at bounding box center [283, 195] width 19 height 19
click at [291, 198] on button "Close" at bounding box center [283, 195] width 19 height 19
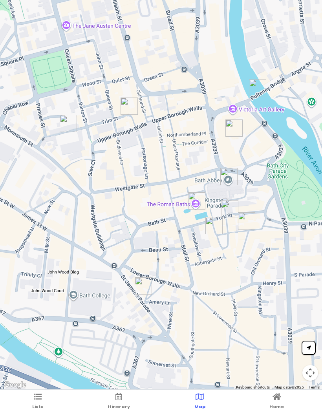
click at [280, 273] on icon at bounding box center [276, 396] width 9 height 5
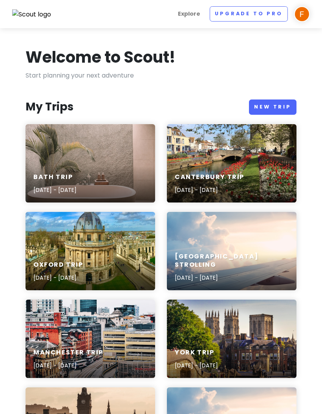
click at [264, 158] on div "Canterbury Trip [DATE] - [DATE]" at bounding box center [231, 163] width 129 height 78
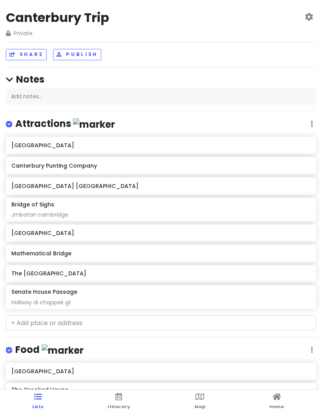
click at [203, 273] on link "Map" at bounding box center [199, 402] width 11 height 24
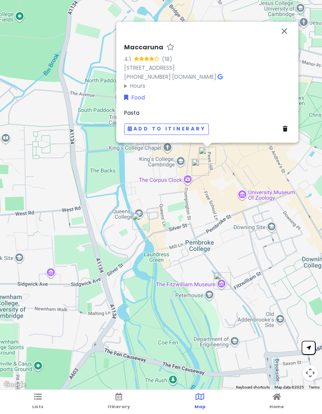
click at [280, 33] on button "Close" at bounding box center [283, 31] width 19 height 19
